Goal: Use online tool/utility: Utilize a website feature to perform a specific function

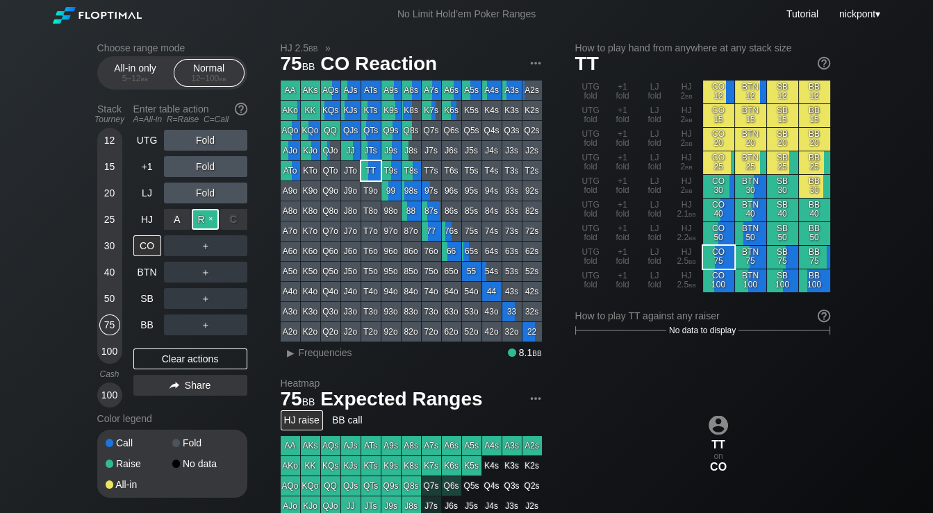
click at [208, 222] on div "R ✕" at bounding box center [205, 219] width 27 height 21
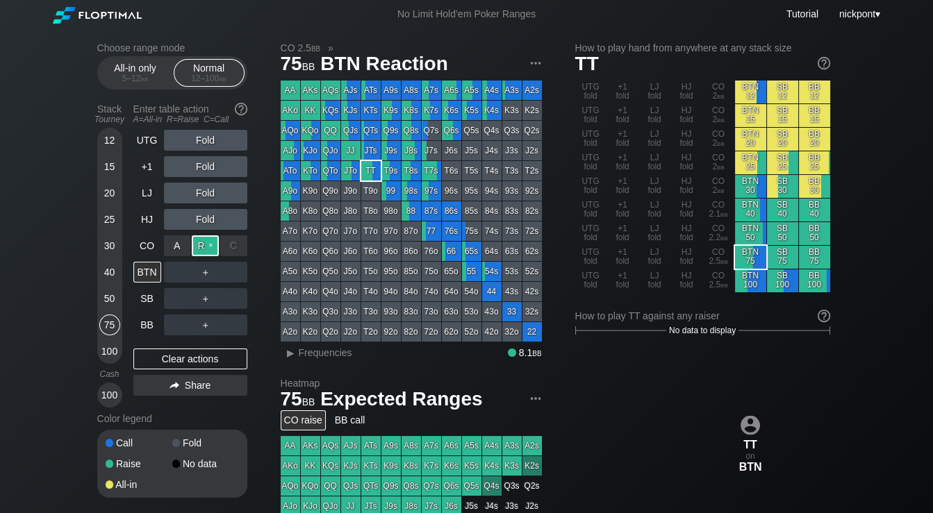
click at [206, 252] on div "R ✕" at bounding box center [205, 245] width 27 height 21
click at [210, 275] on div "R ✕" at bounding box center [205, 272] width 27 height 21
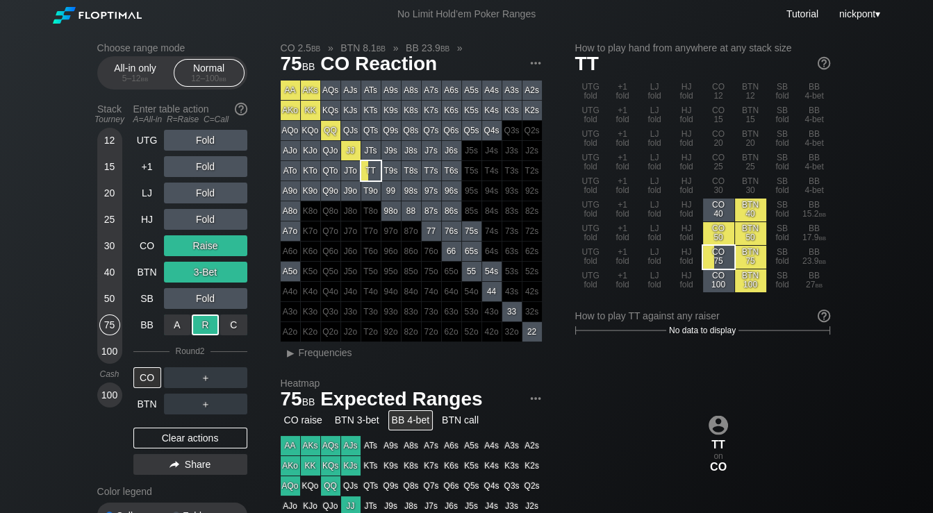
click at [215, 320] on div "R ✕" at bounding box center [205, 325] width 27 height 21
click at [199, 436] on div "Clear actions" at bounding box center [190, 438] width 114 height 21
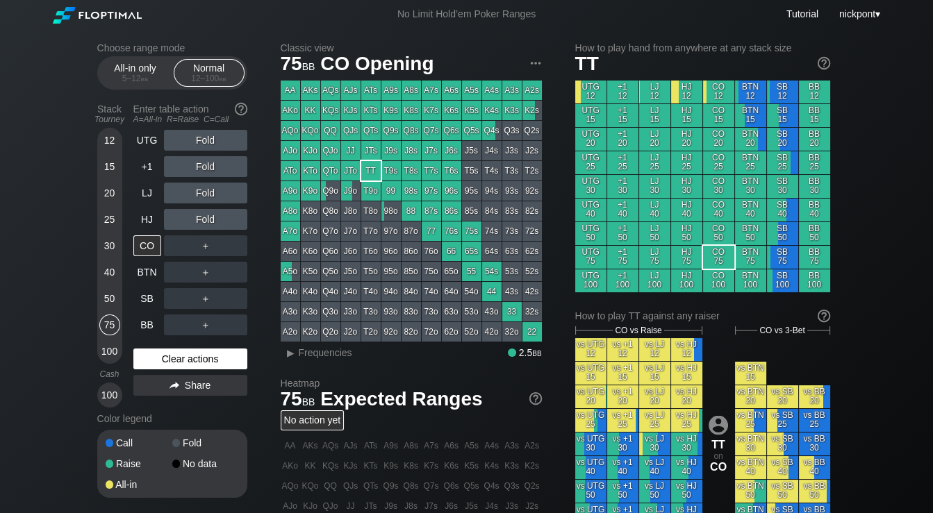
click at [199, 356] on div "Clear actions" at bounding box center [190, 359] width 114 height 21
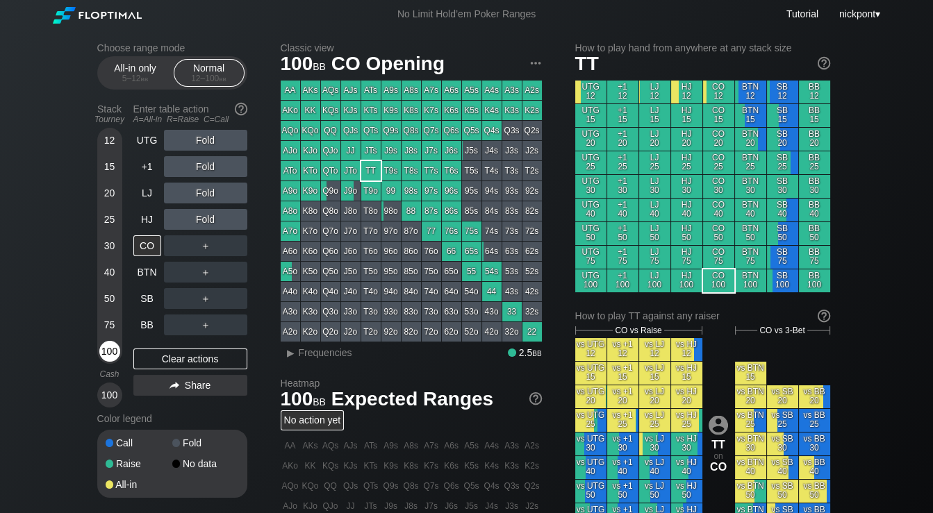
click at [113, 350] on div "100" at bounding box center [109, 351] width 21 height 21
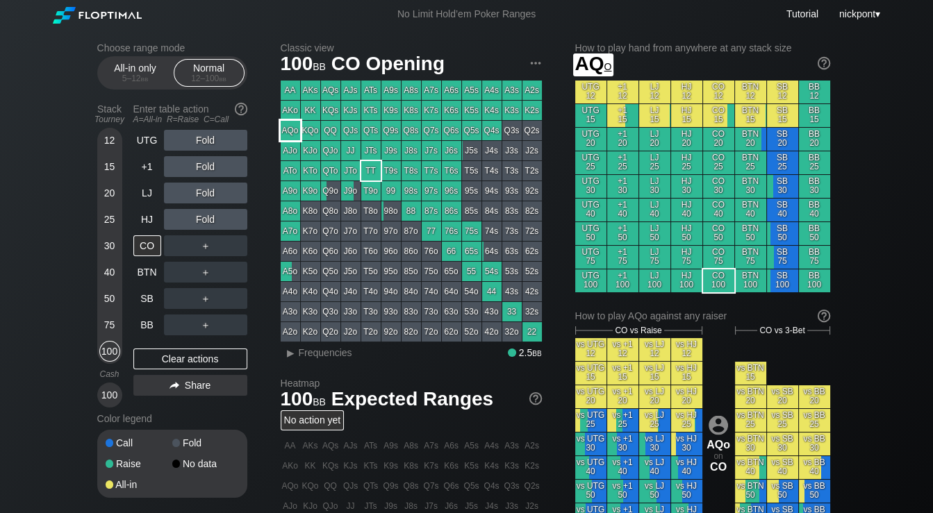
click at [288, 138] on div "AQo" at bounding box center [290, 130] width 19 height 19
click at [212, 270] on div "R ✕" at bounding box center [205, 272] width 27 height 21
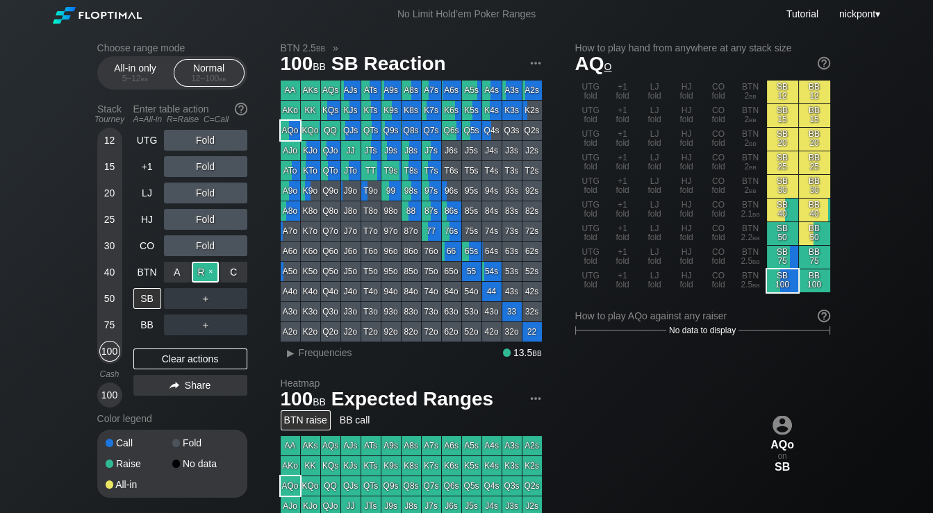
click at [213, 272] on div "R ✕" at bounding box center [205, 272] width 27 height 21
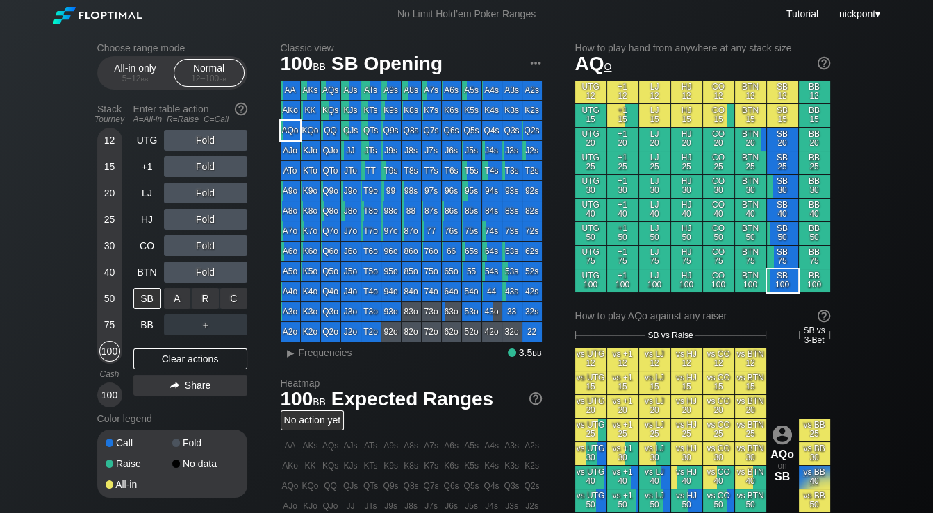
click at [210, 299] on div "R ✕" at bounding box center [205, 298] width 27 height 21
